Goal: Task Accomplishment & Management: Manage account settings

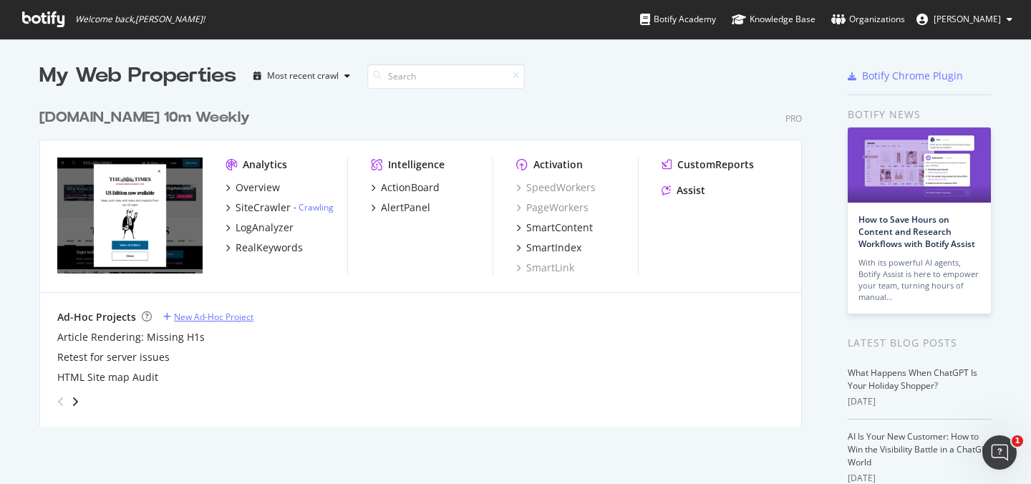
click at [185, 315] on div "New Ad-Hoc Project" at bounding box center [213, 317] width 79 height 12
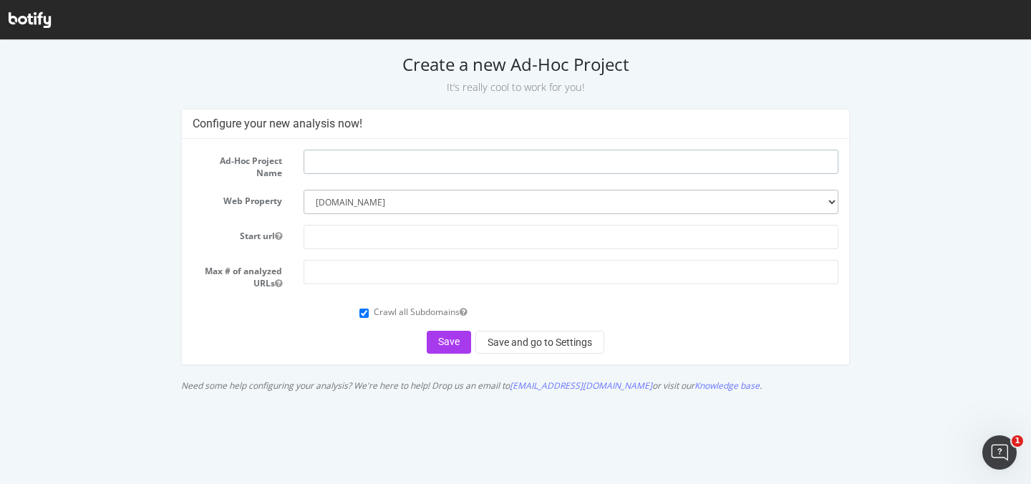
click at [351, 157] on input "text" at bounding box center [570, 162] width 535 height 24
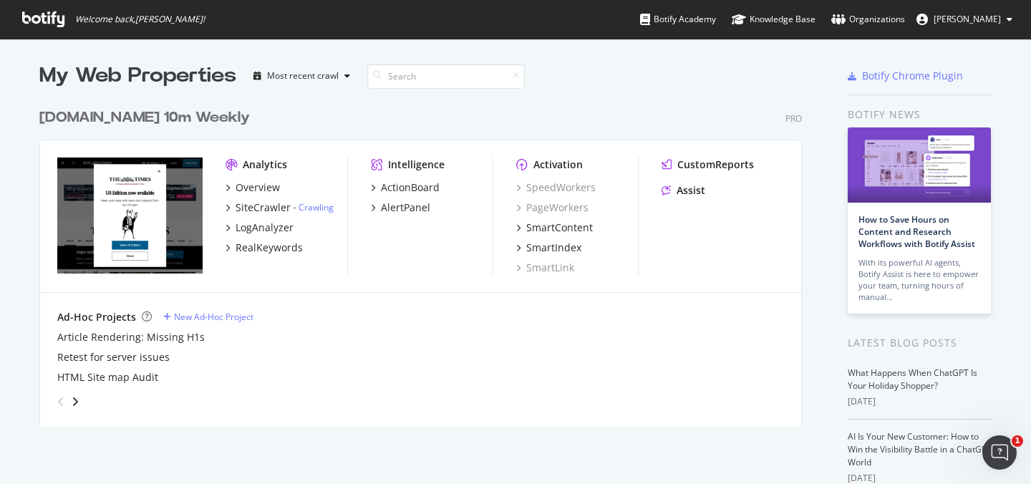
click at [994, 21] on span "[PERSON_NAME]" at bounding box center [966, 19] width 67 height 12
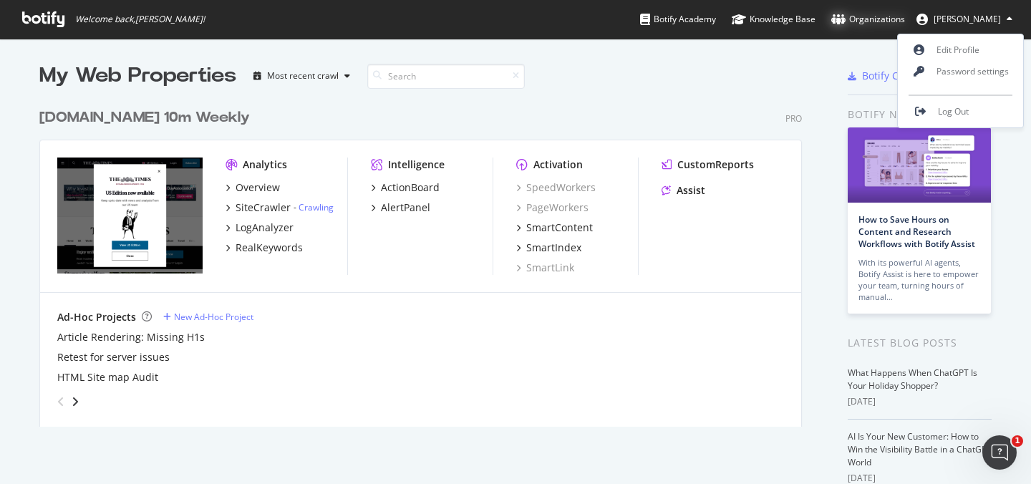
click at [905, 21] on div "Organizations" at bounding box center [868, 19] width 74 height 14
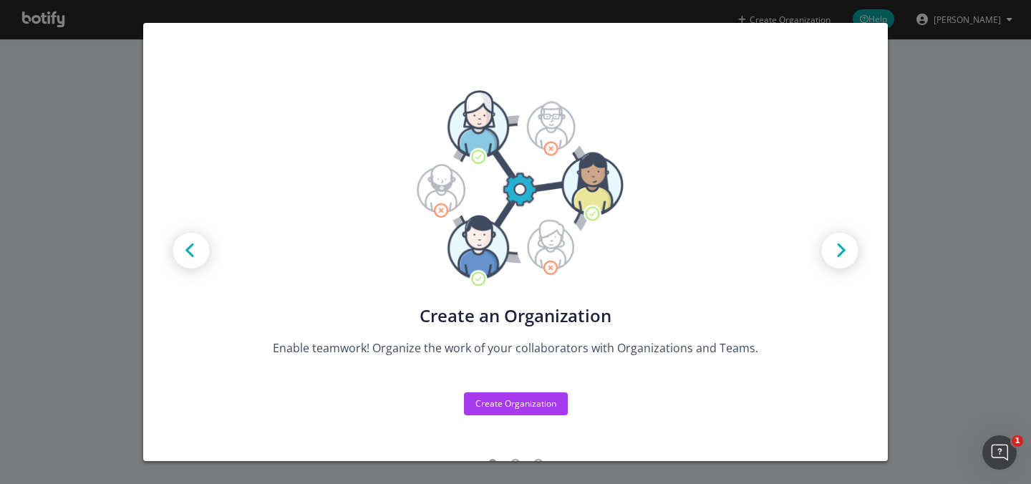
scroll to position [21, 0]
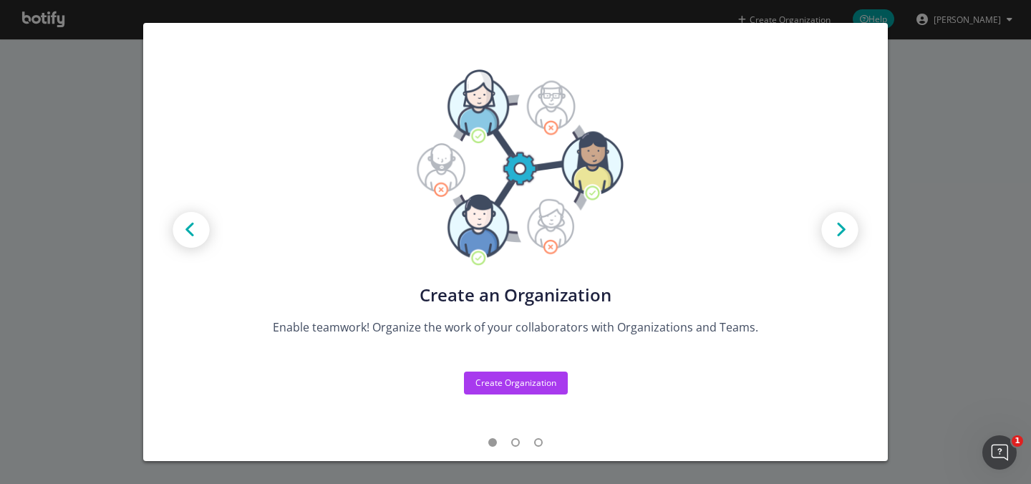
click at [980, 190] on div "Create new Projects for your Teams Create the exact model that matches your Org…" at bounding box center [515, 242] width 1031 height 484
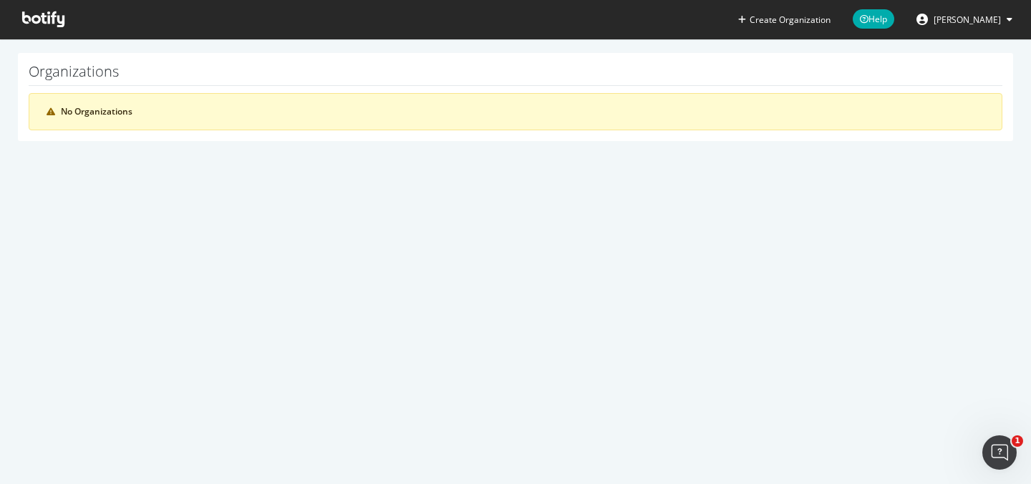
click at [928, 22] on icon at bounding box center [921, 19] width 11 height 11
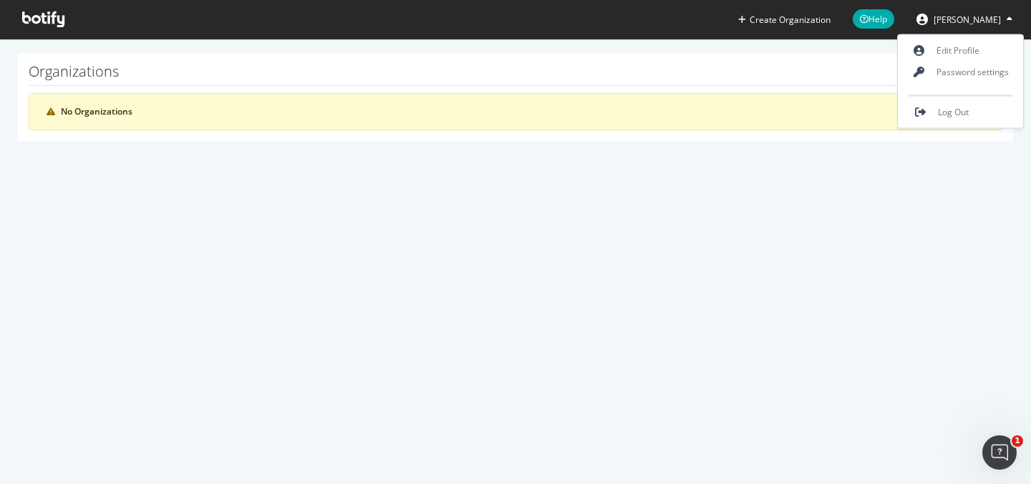
click at [531, 87] on div "Organizations No Organizations" at bounding box center [515, 97] width 995 height 88
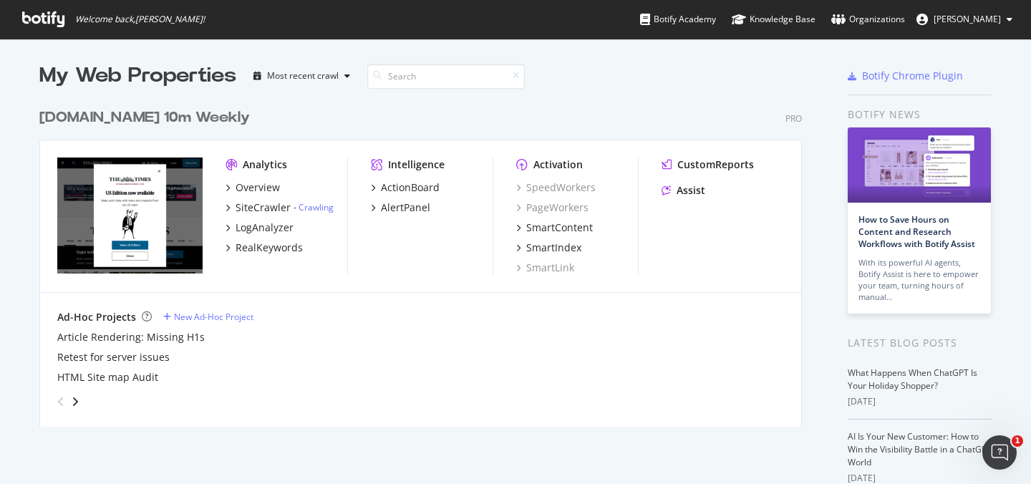
click at [175, 72] on div "My Web Properties" at bounding box center [137, 76] width 197 height 29
